Goal: Navigation & Orientation: Find specific page/section

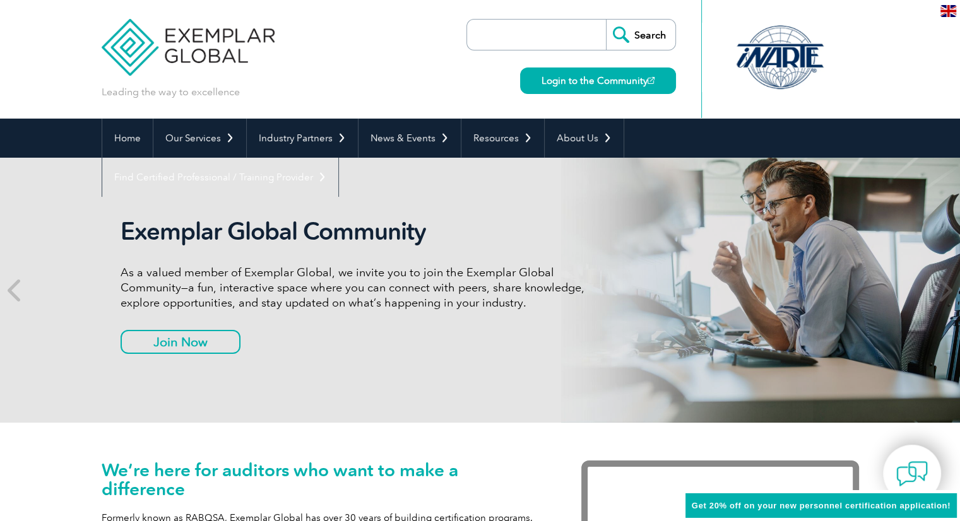
click at [621, 81] on link "Login to the Community" at bounding box center [598, 81] width 156 height 27
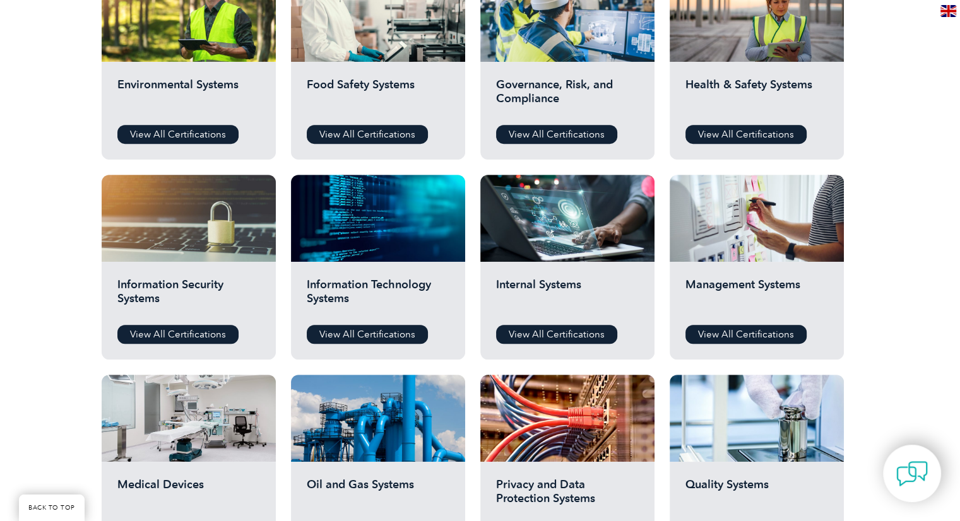
scroll to position [505, 0]
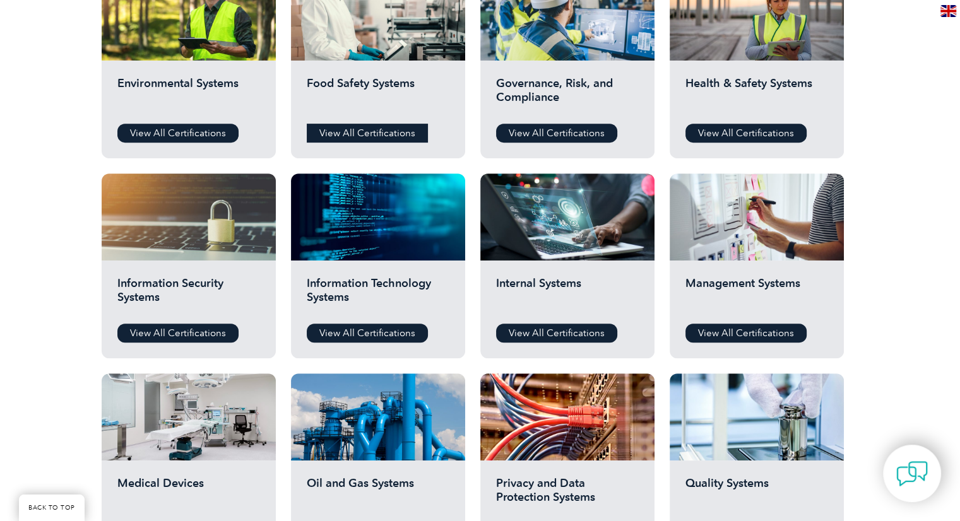
click at [391, 131] on link "View All Certifications" at bounding box center [367, 133] width 121 height 19
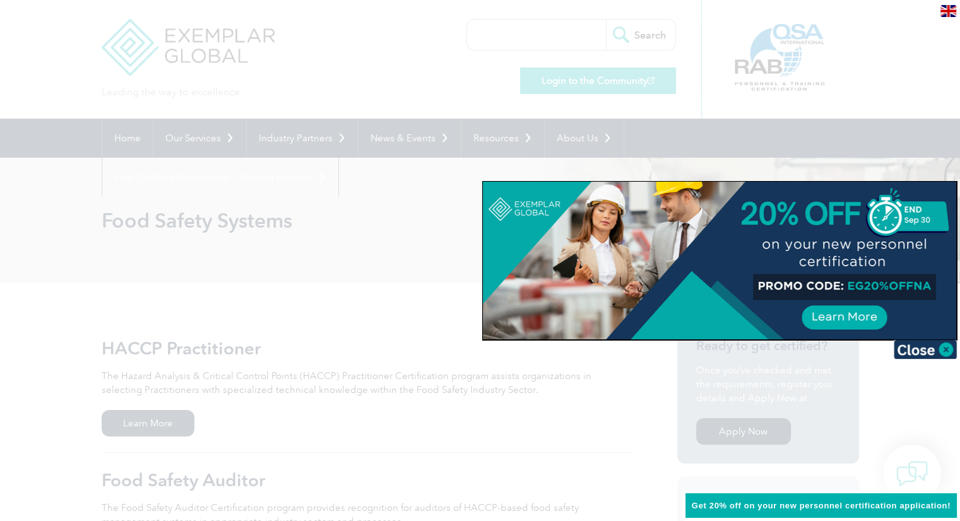
click at [654, 79] on div at bounding box center [480, 260] width 960 height 521
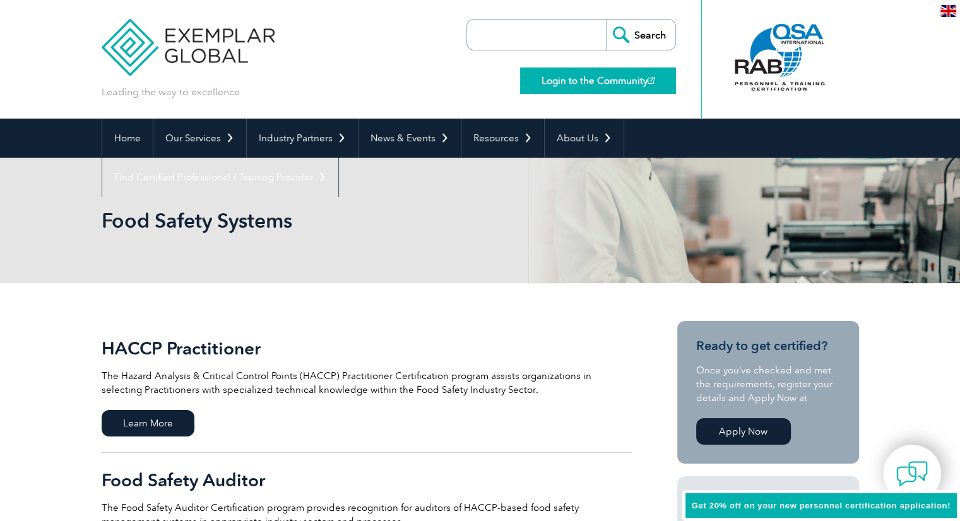
click at [630, 80] on link "Login to the Community" at bounding box center [598, 81] width 156 height 27
